Goal: Task Accomplishment & Management: Manage account settings

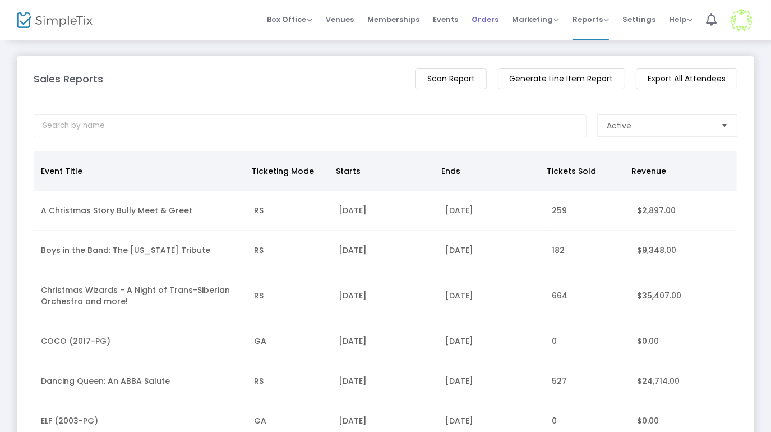
click at [495, 17] on span "Orders" at bounding box center [484, 19] width 27 height 29
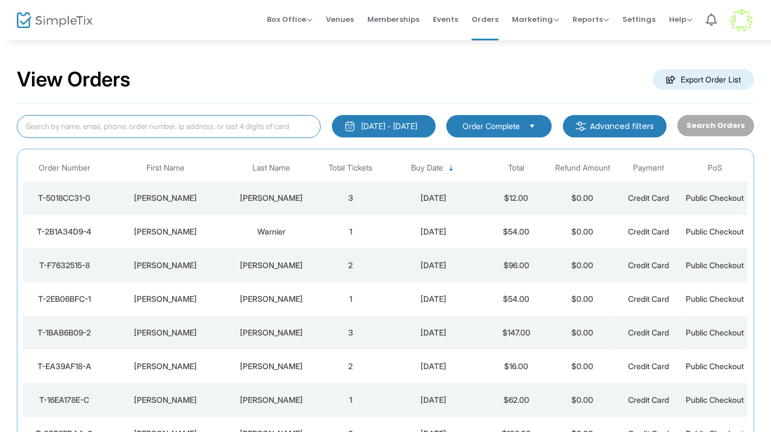
click at [150, 118] on input at bounding box center [169, 126] width 304 height 23
click at [63, 126] on input at bounding box center [169, 126] width 304 height 23
paste input "Knodl"
type input "Knodl"
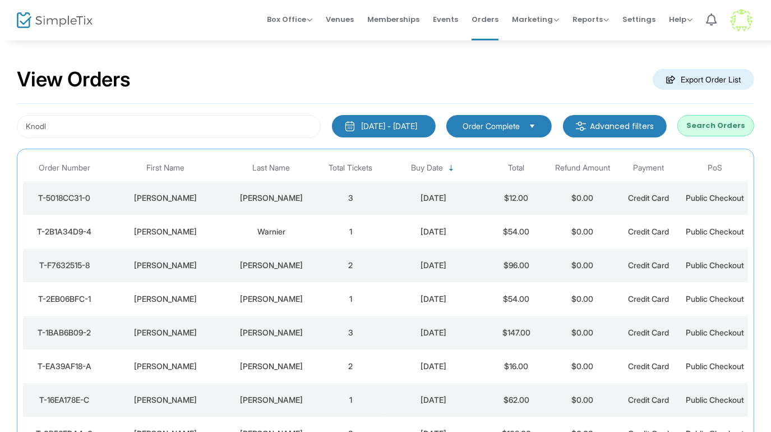
click at [404, 129] on div "[DATE] - [DATE]" at bounding box center [389, 125] width 56 height 11
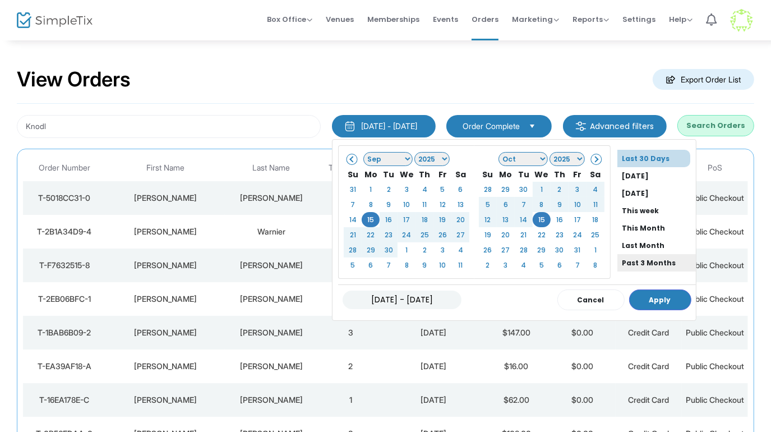
click at [625, 259] on li "Past 3 Months" at bounding box center [656, 262] width 78 height 17
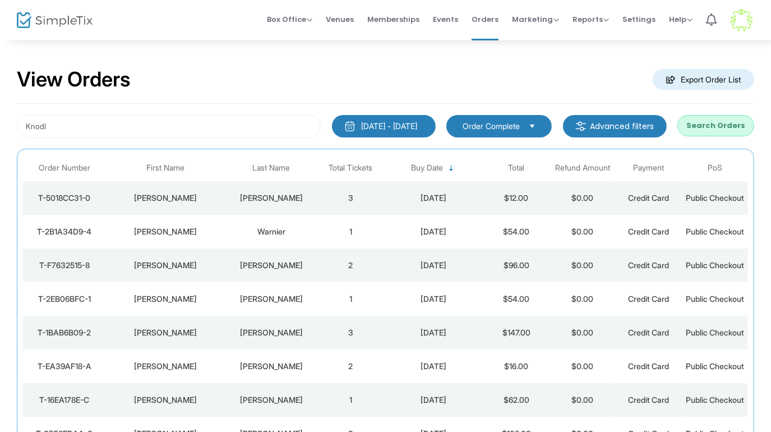
click at [713, 120] on button "Search Orders" at bounding box center [715, 125] width 77 height 21
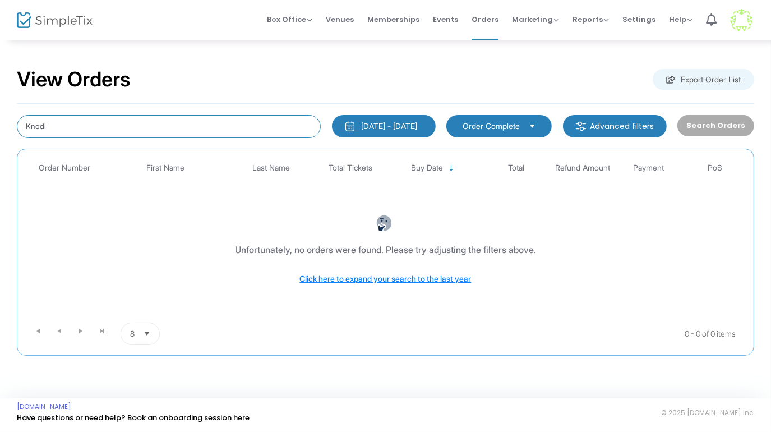
click at [215, 130] on input "Knodl" at bounding box center [169, 126] width 304 height 23
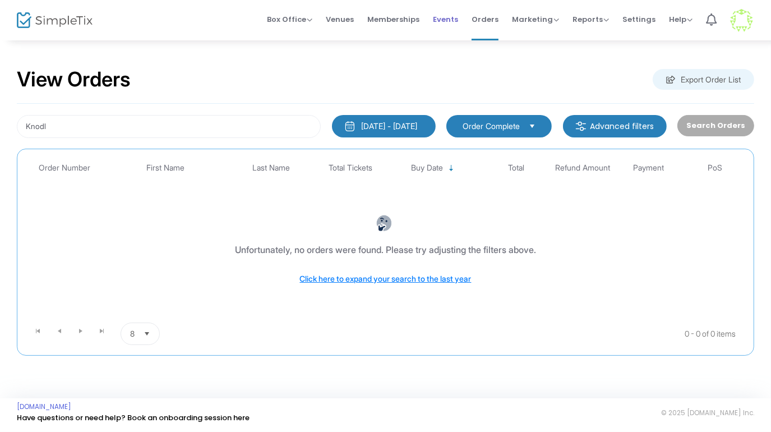
click at [453, 18] on span "Events" at bounding box center [445, 19] width 25 height 29
